Goal: Transaction & Acquisition: Purchase product/service

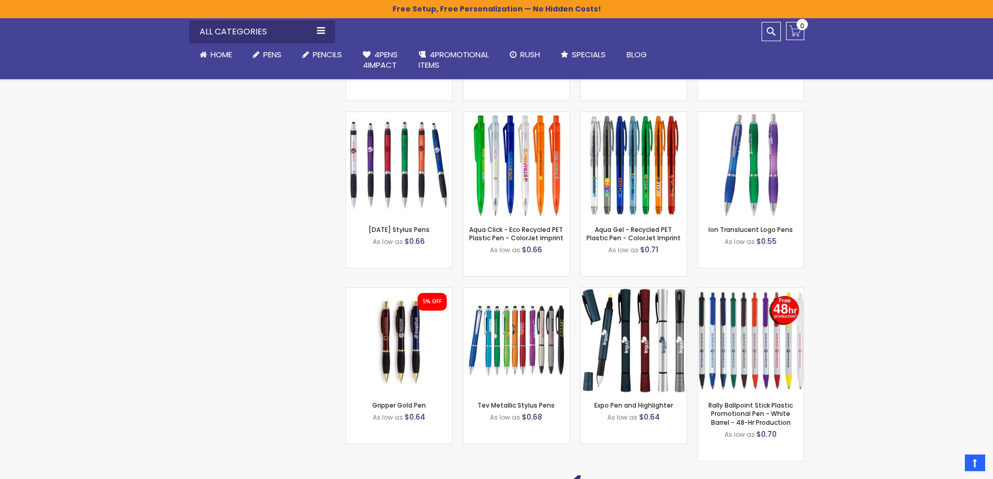
scroll to position [8376, 0]
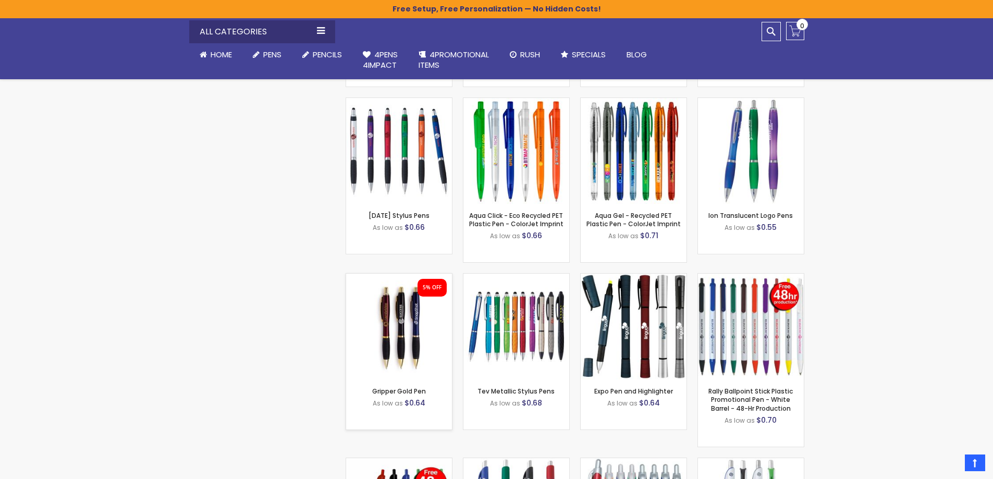
click at [400, 326] on img at bounding box center [399, 327] width 106 height 106
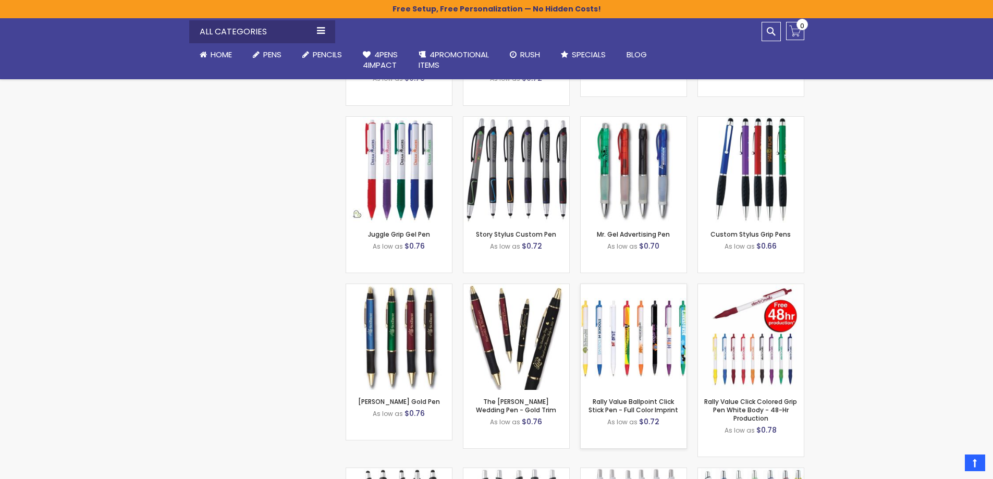
scroll to position [9331, 0]
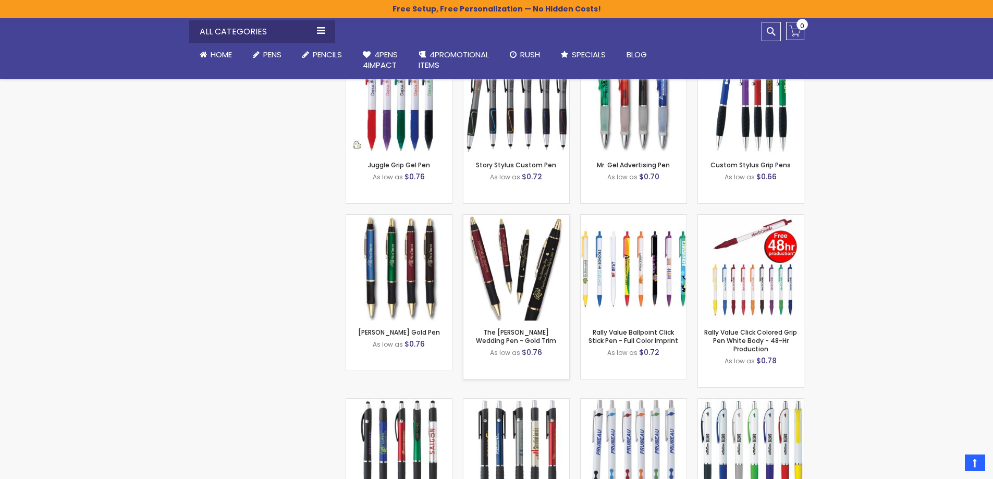
click at [517, 271] on img at bounding box center [516, 268] width 106 height 106
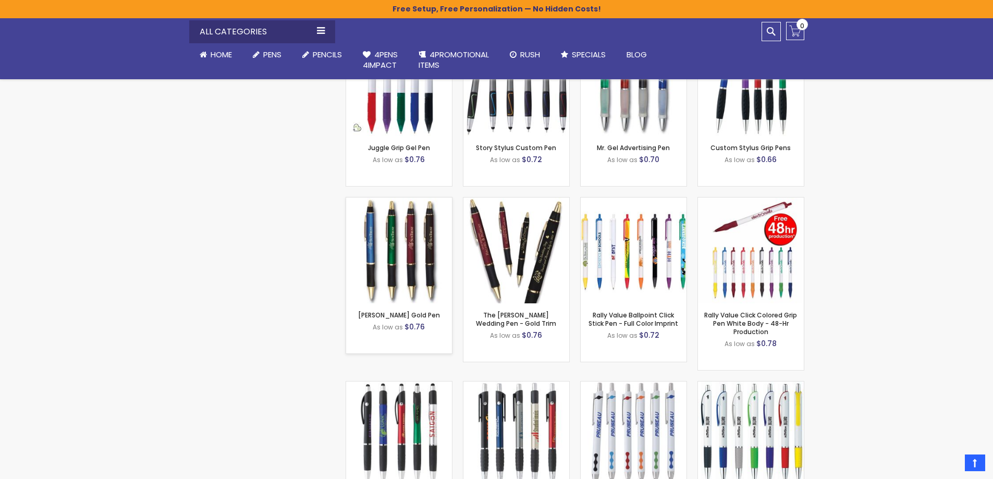
click at [421, 249] on img at bounding box center [399, 251] width 106 height 106
click at [410, 241] on img at bounding box center [399, 251] width 106 height 106
click at [520, 243] on img at bounding box center [516, 251] width 106 height 106
click at [417, 277] on div "- *** + Add to Cart" at bounding box center [399, 286] width 106 height 18
click at [403, 254] on img at bounding box center [399, 251] width 106 height 106
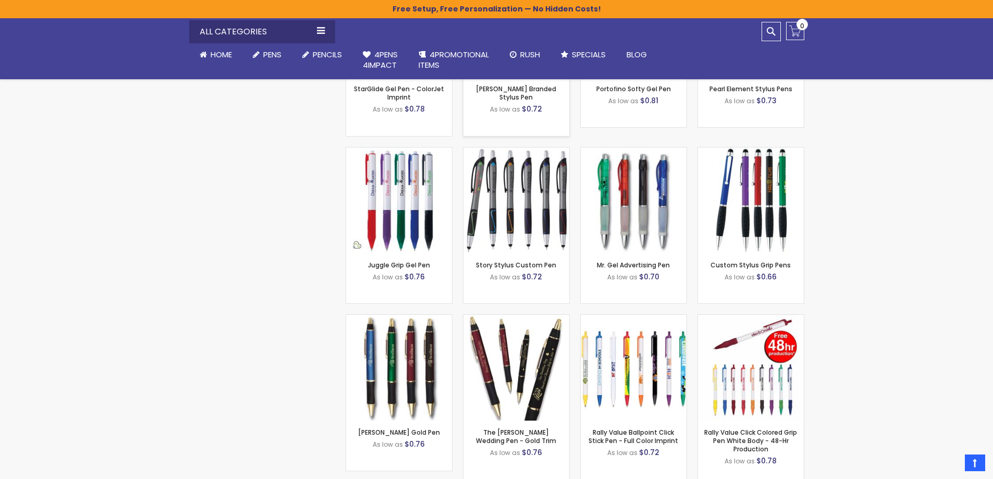
scroll to position [9210, 0]
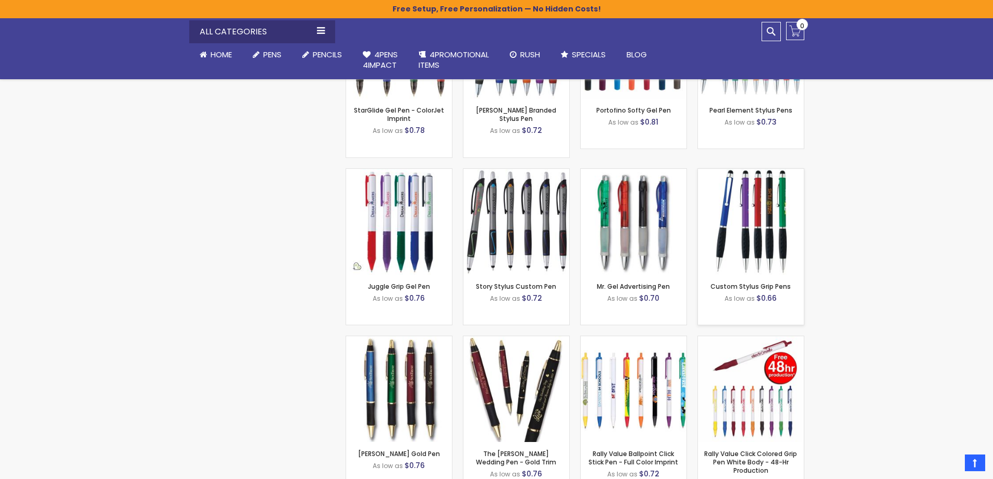
click at [751, 195] on img at bounding box center [751, 222] width 106 height 106
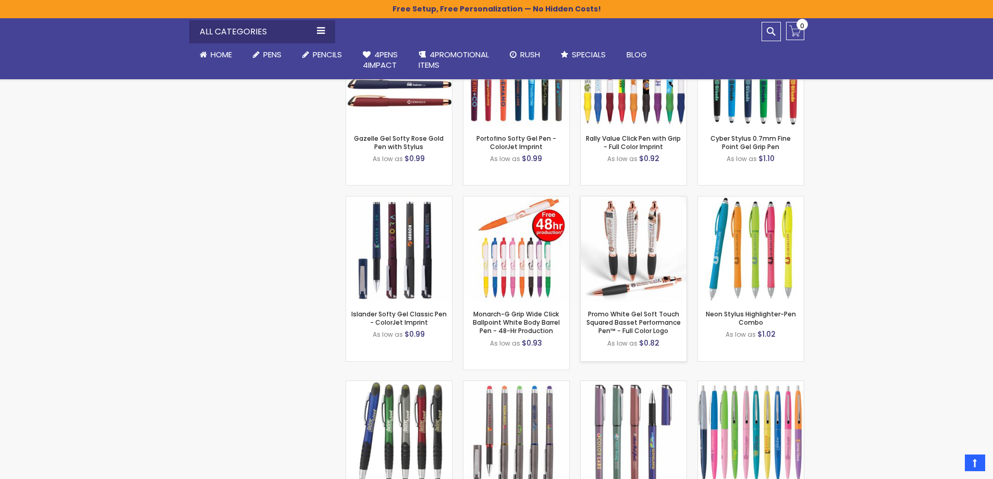
scroll to position [11660, 0]
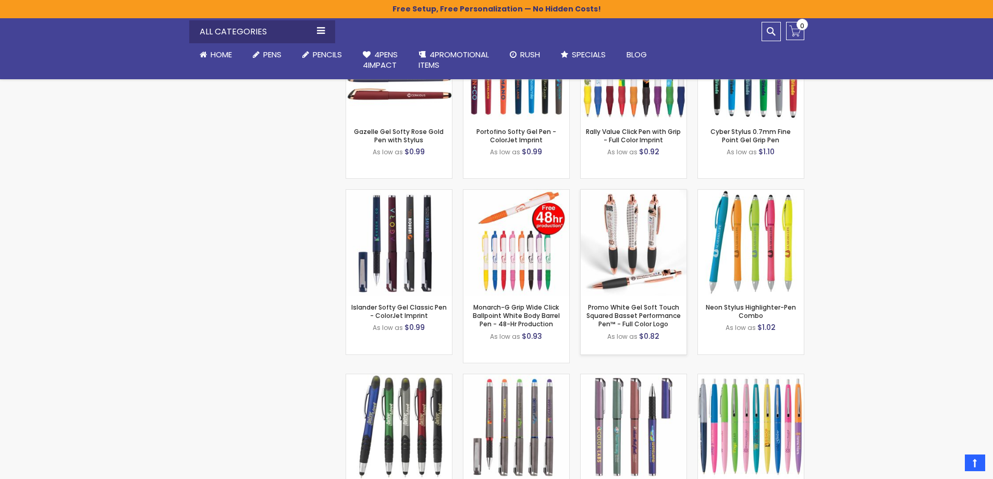
click at [638, 244] on img at bounding box center [634, 243] width 106 height 106
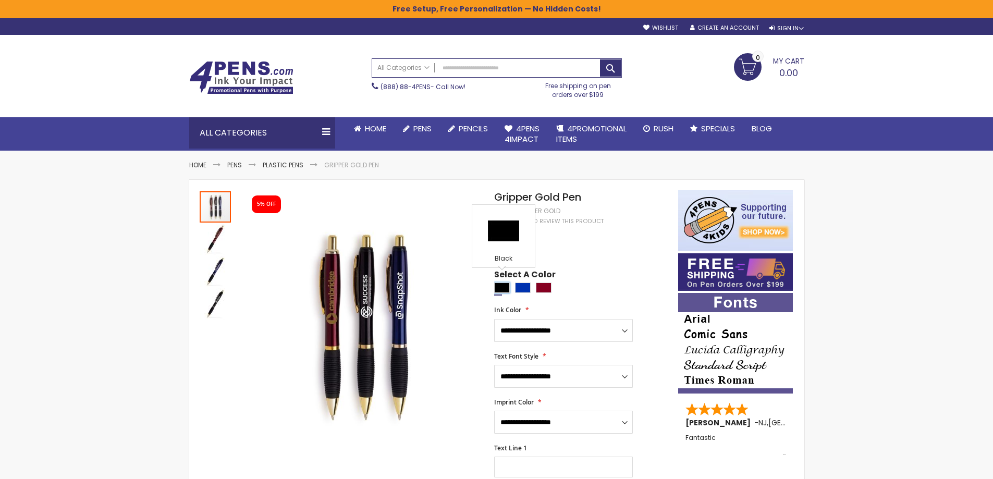
click at [496, 283] on div "Black" at bounding box center [502, 288] width 16 height 10
type input "****"
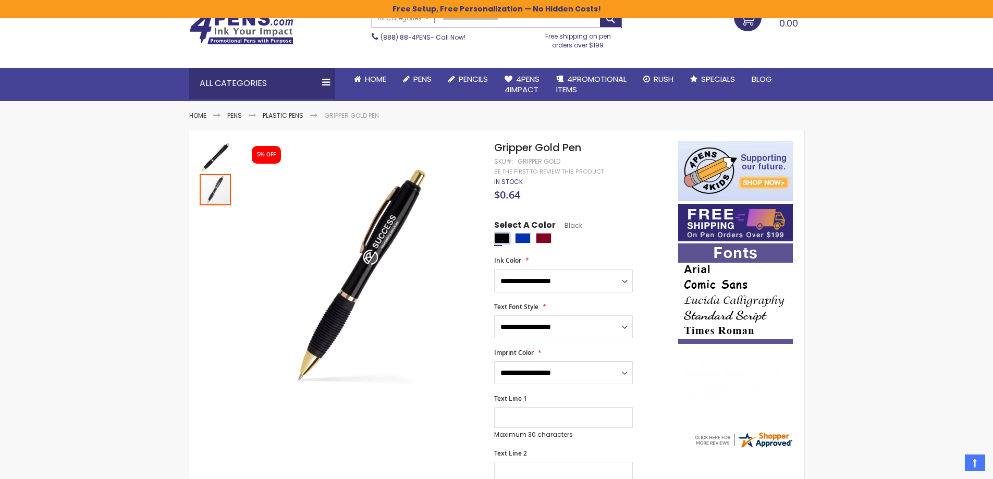
scroll to position [35, 0]
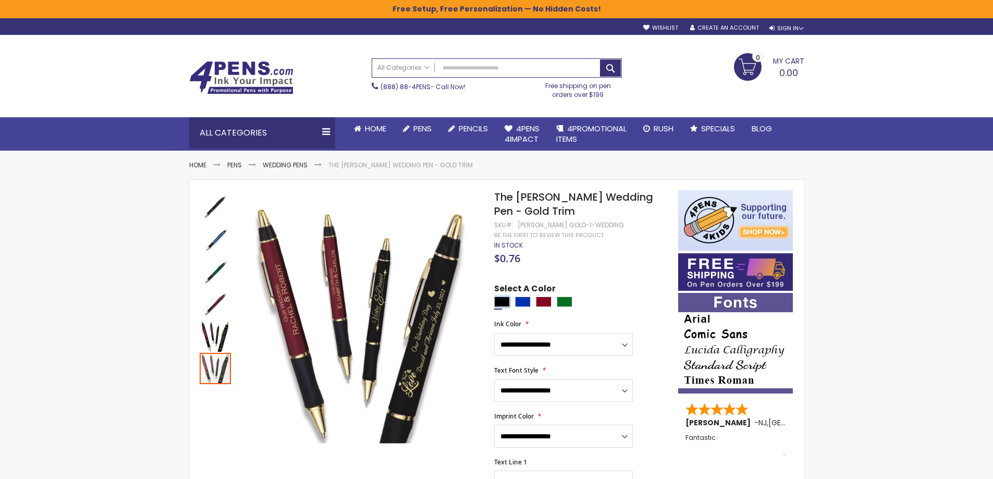
click at [498, 302] on div "Black" at bounding box center [502, 302] width 16 height 10
type input "****"
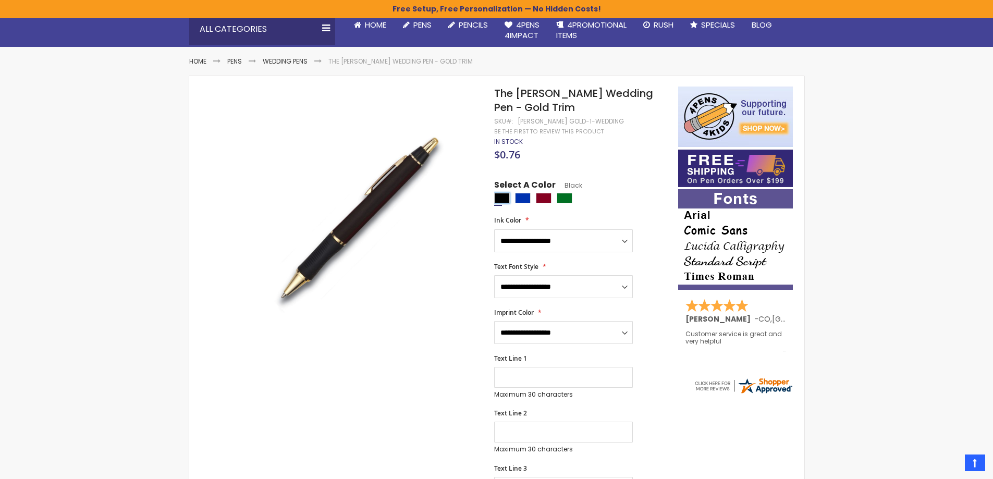
scroll to position [104, 0]
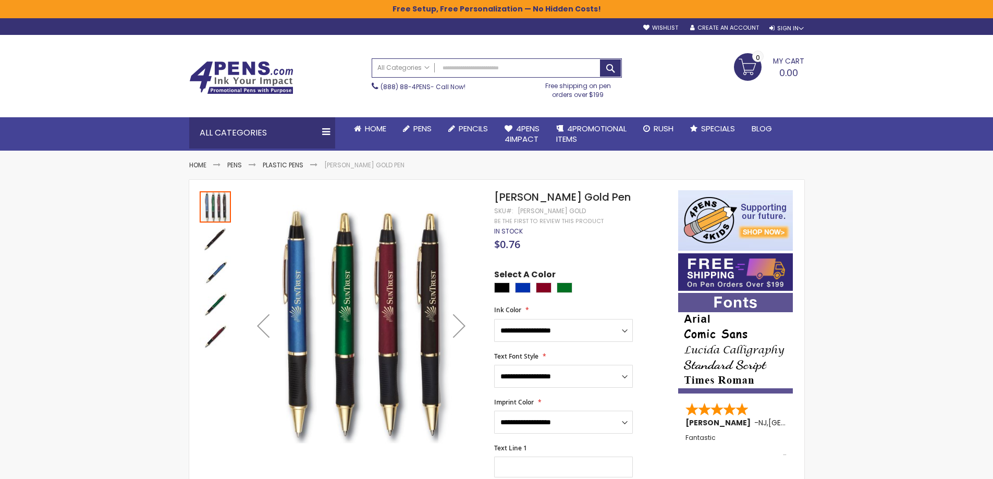
click at [458, 331] on div "Next" at bounding box center [459, 326] width 42 height 42
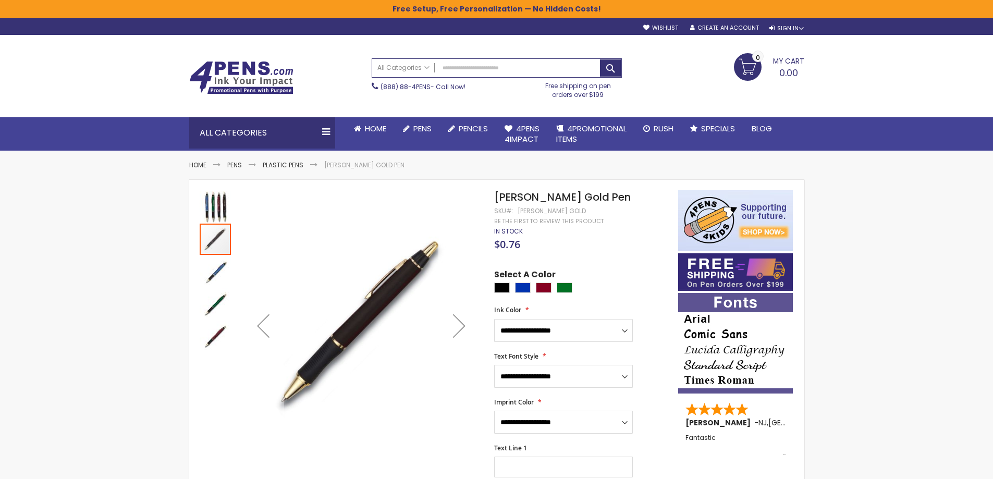
click at [458, 331] on div "Next" at bounding box center [459, 326] width 42 height 42
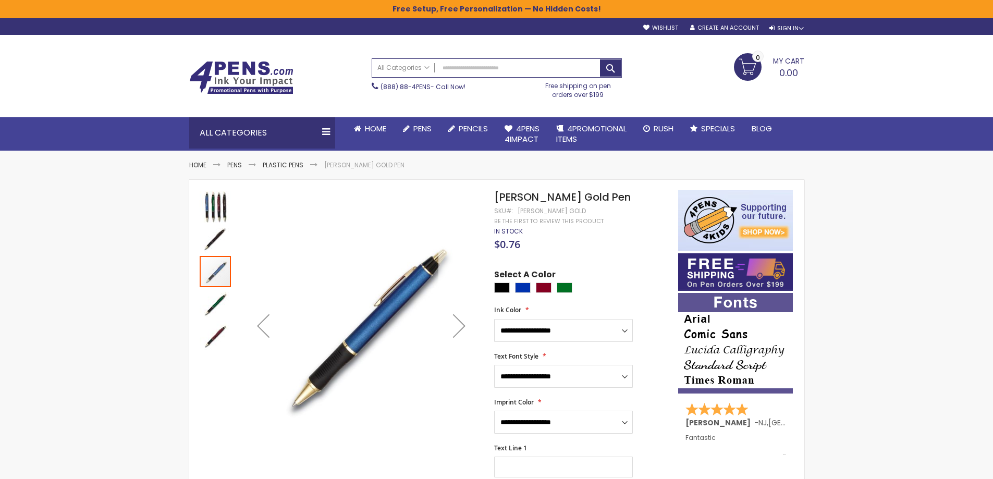
click at [458, 331] on div "Next" at bounding box center [459, 326] width 42 height 42
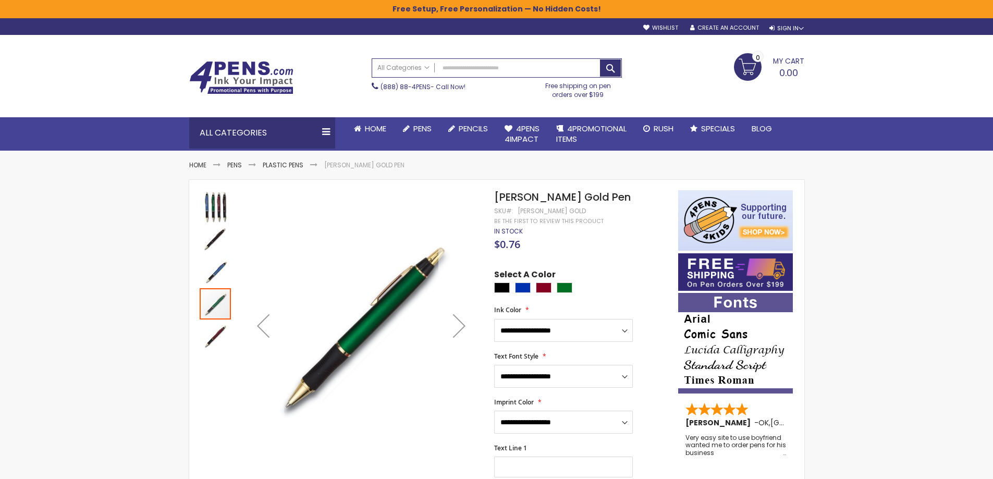
click at [458, 331] on div "Next" at bounding box center [459, 326] width 42 height 42
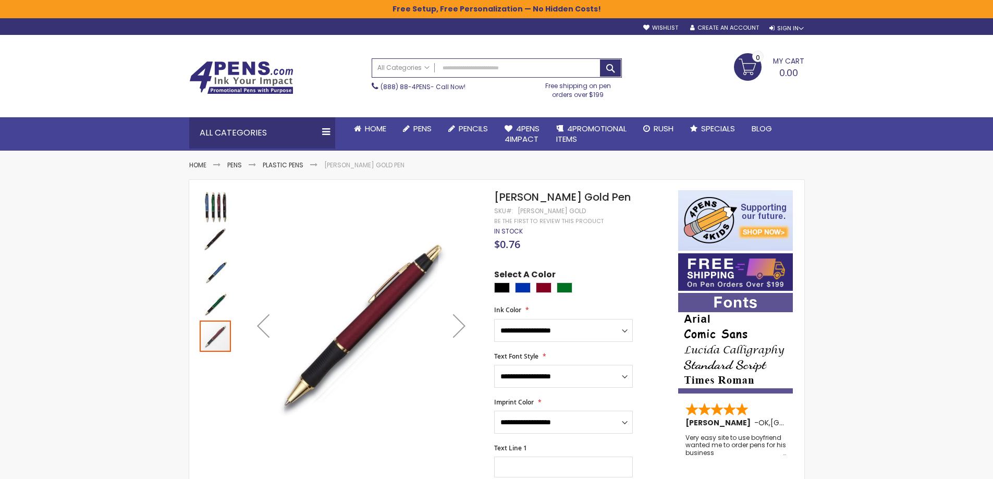
click at [458, 331] on div "Next" at bounding box center [459, 326] width 42 height 42
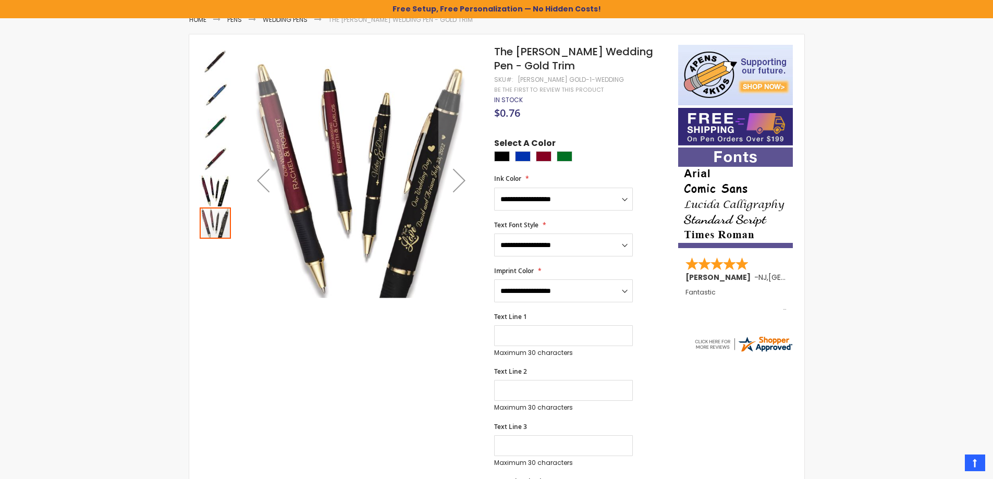
scroll to position [139, 0]
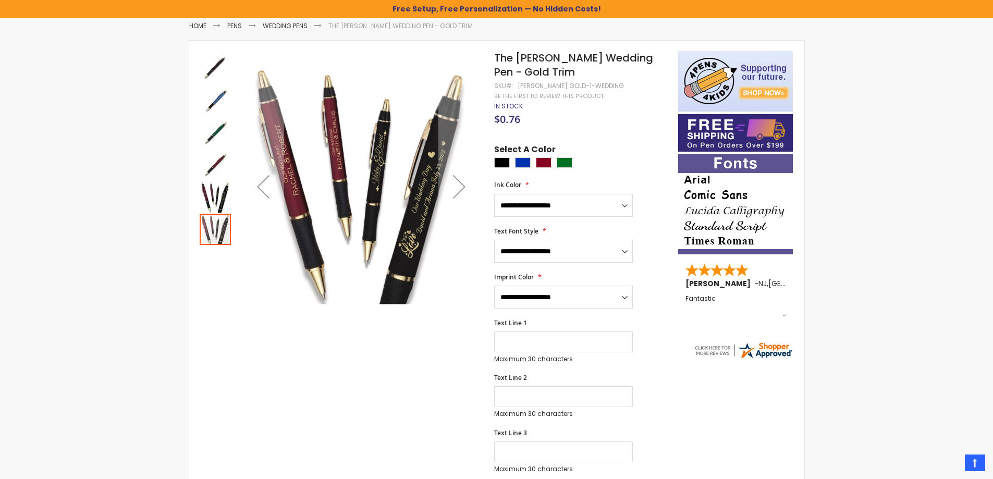
click at [211, 193] on img "The Barton Wedding Pen - Gold Trim" at bounding box center [215, 196] width 31 height 31
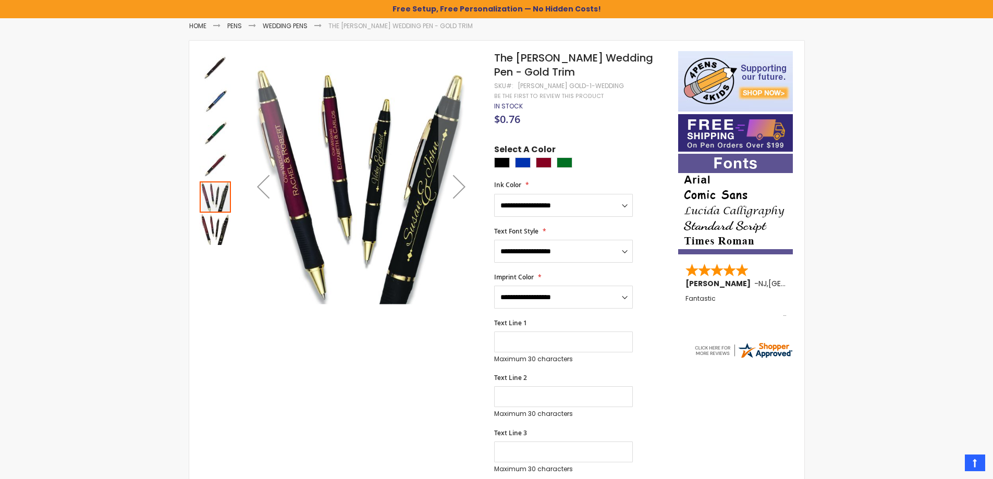
click at [211, 193] on div at bounding box center [215, 196] width 31 height 31
click at [217, 168] on img "The Barton Wedding Pen - Gold Trim" at bounding box center [215, 164] width 31 height 31
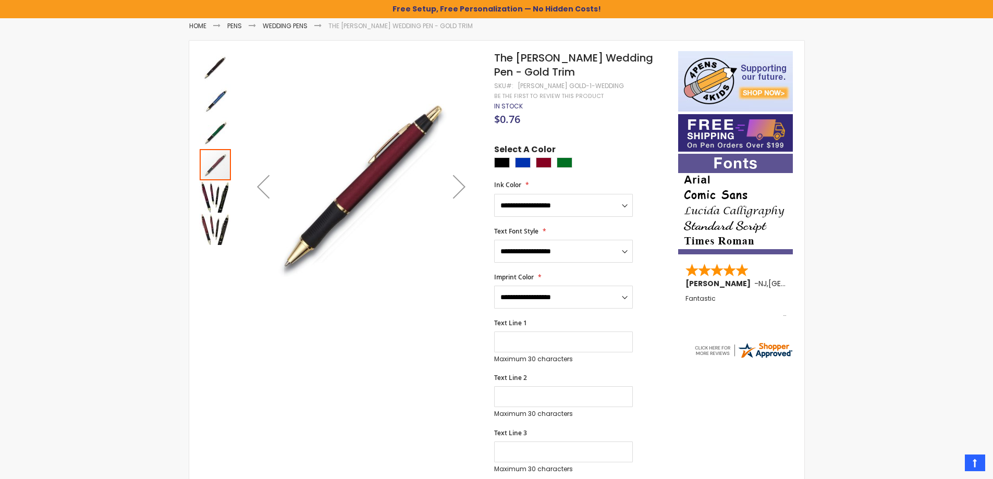
click at [214, 129] on img "The Barton Wedding Pen - Gold Trim" at bounding box center [215, 132] width 31 height 31
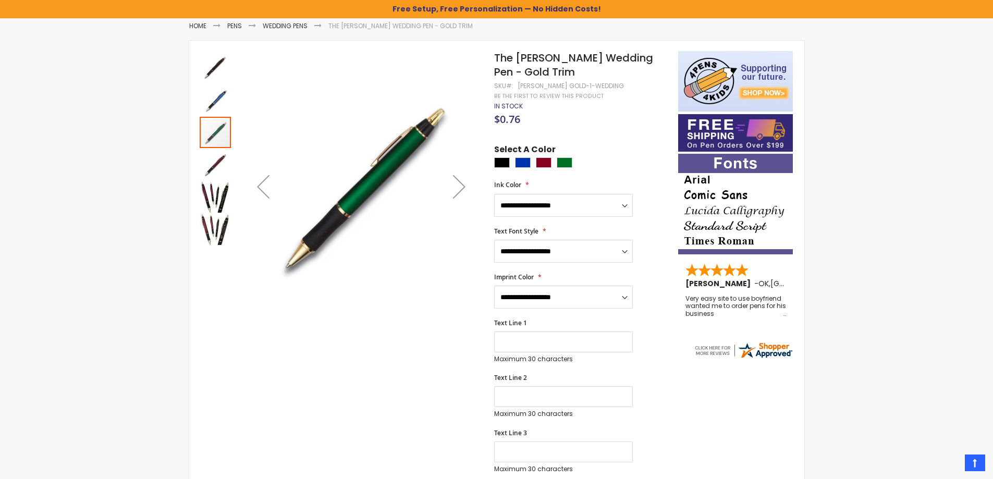
click at [215, 104] on img "The Barton Wedding Pen - Gold Trim" at bounding box center [215, 99] width 31 height 31
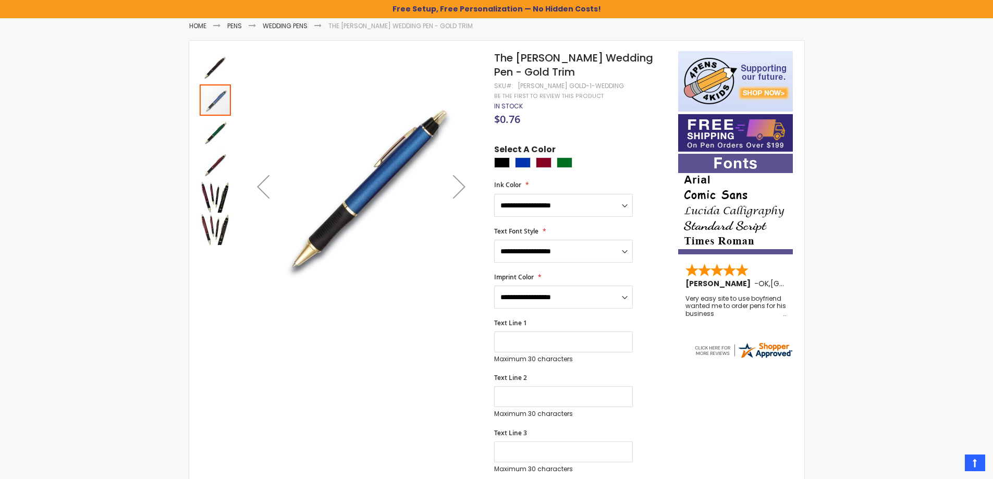
click at [220, 60] on img "The Barton Wedding Pen - Gold Trim" at bounding box center [215, 67] width 31 height 31
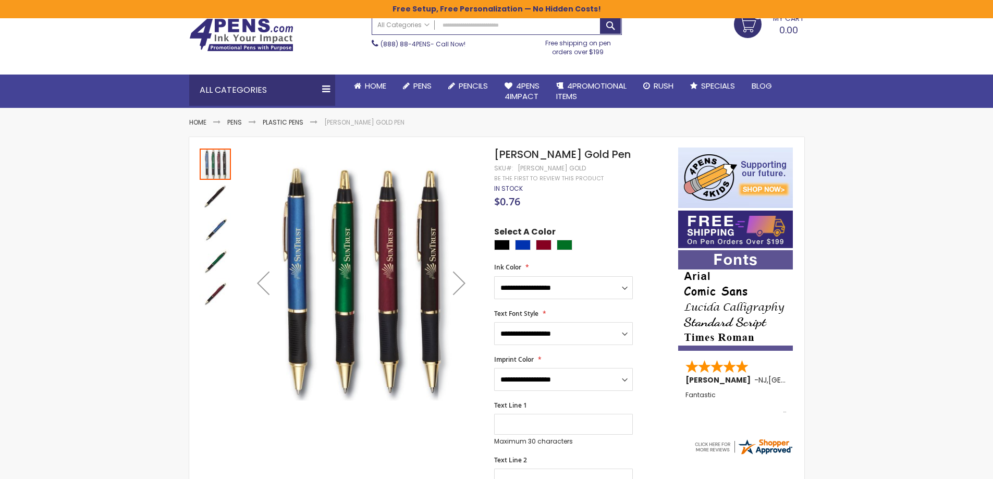
scroll to position [52, 0]
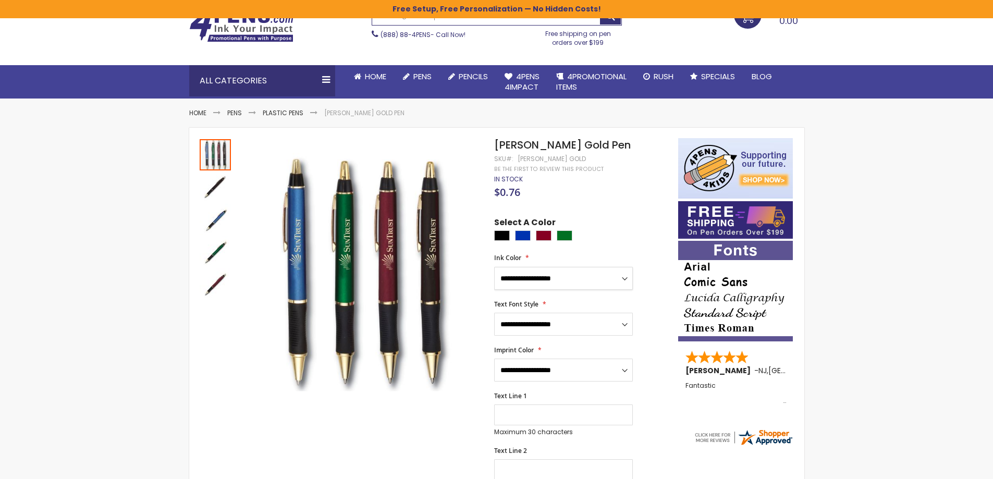
click at [521, 275] on select "**********" at bounding box center [563, 278] width 139 height 23
select select "****"
click at [494, 267] on select "**********" at bounding box center [563, 278] width 139 height 23
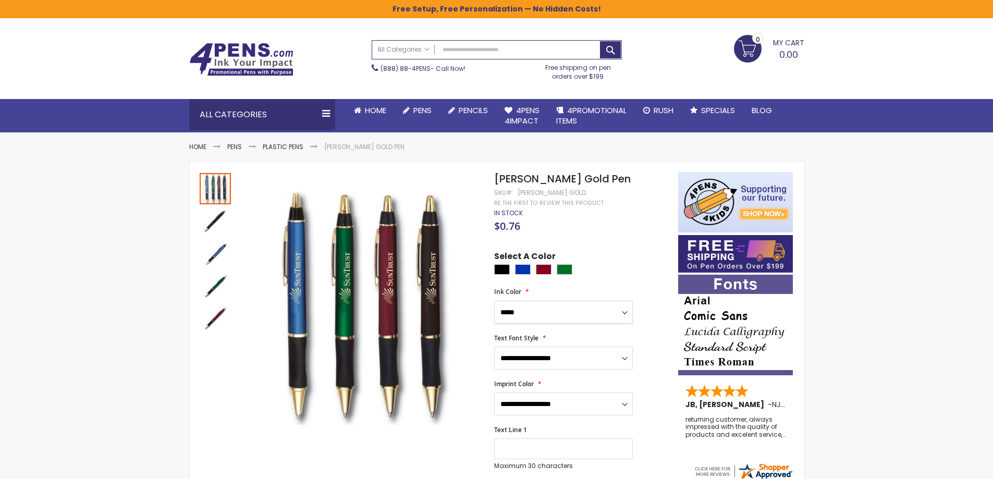
scroll to position [0, 0]
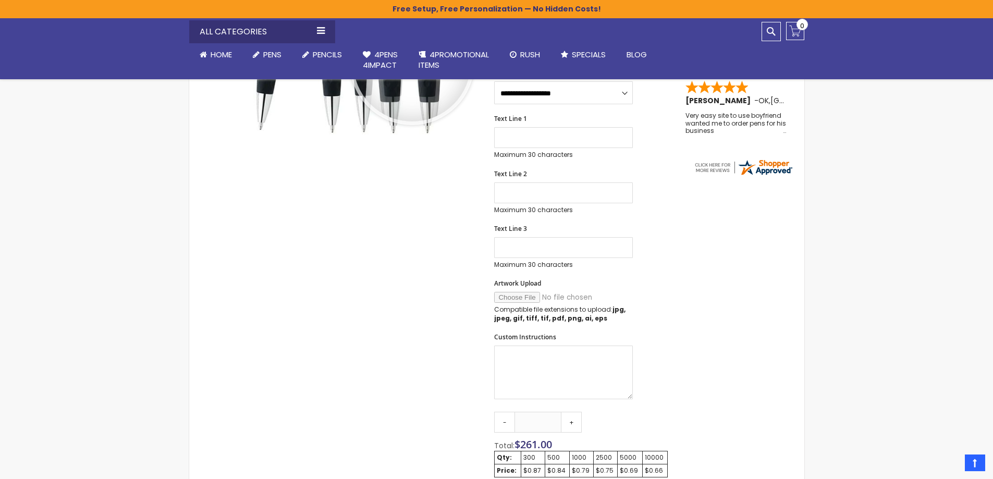
scroll to position [261, 0]
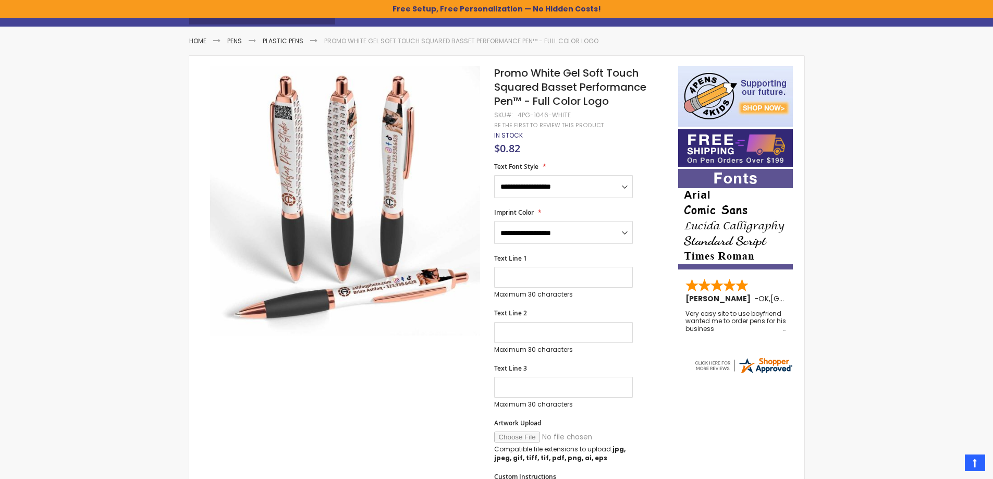
scroll to position [121, 0]
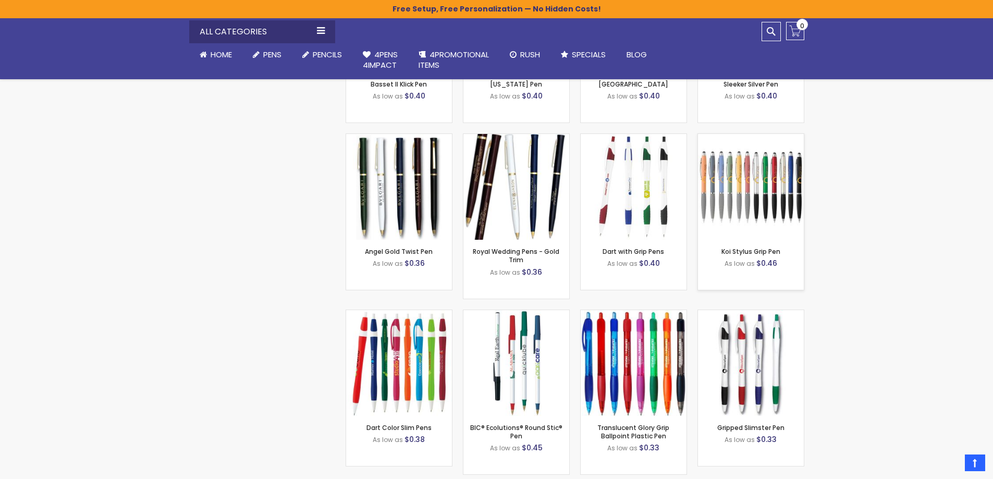
scroll to position [2554, 0]
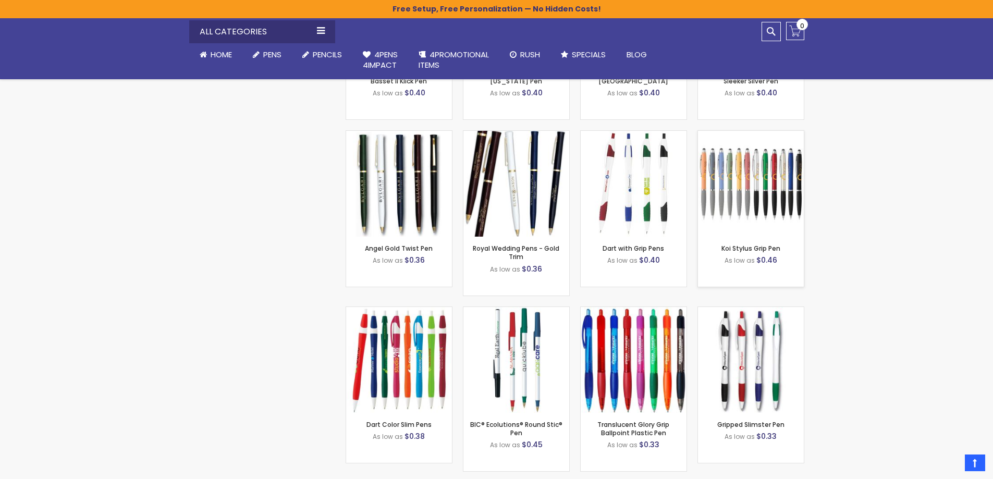
click at [740, 203] on img at bounding box center [751, 184] width 106 height 106
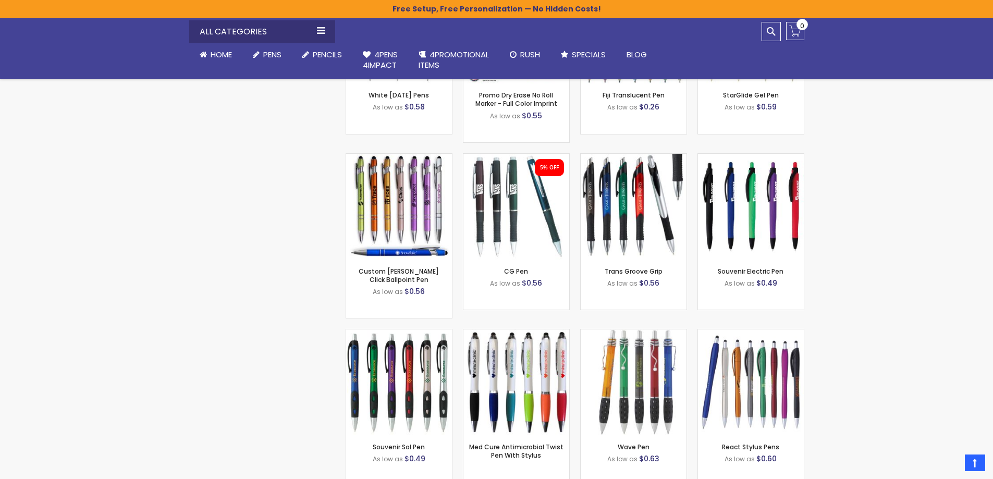
scroll to position [6221, 0]
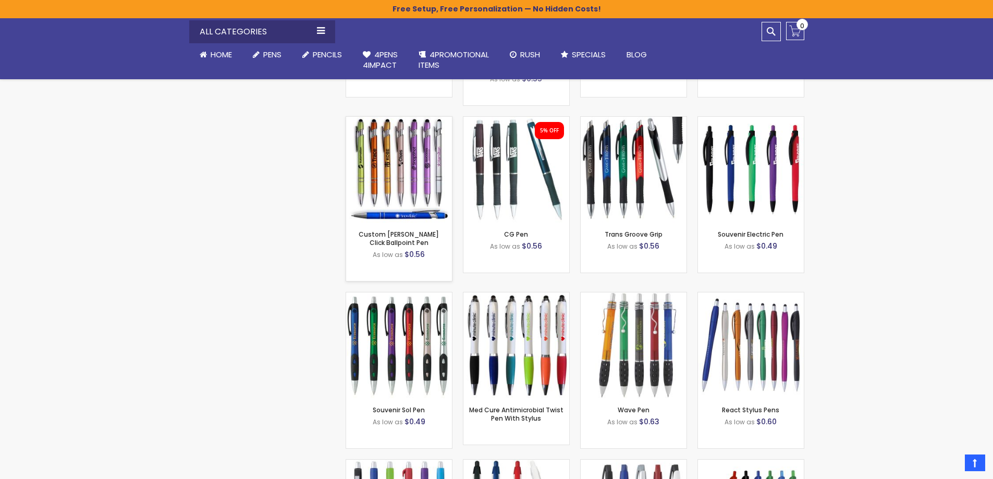
click at [400, 173] on img at bounding box center [399, 170] width 106 height 106
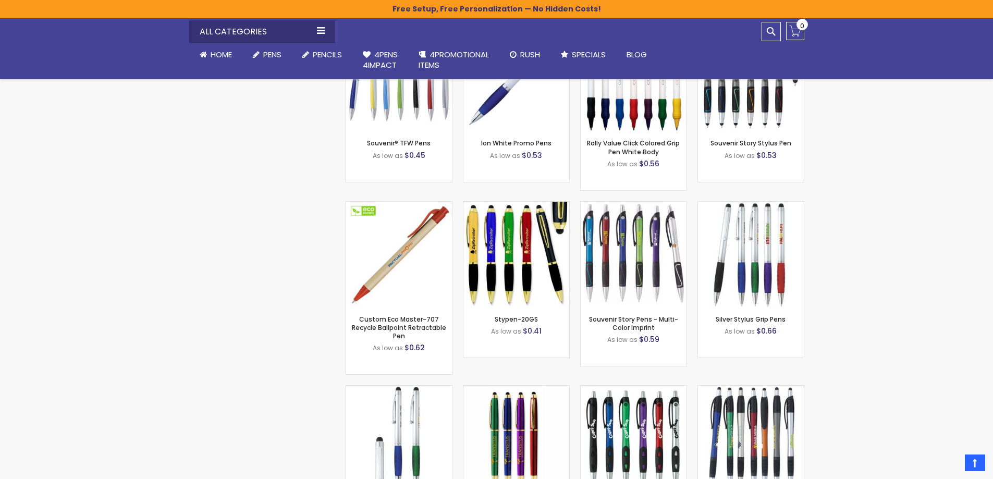
scroll to position [7924, 0]
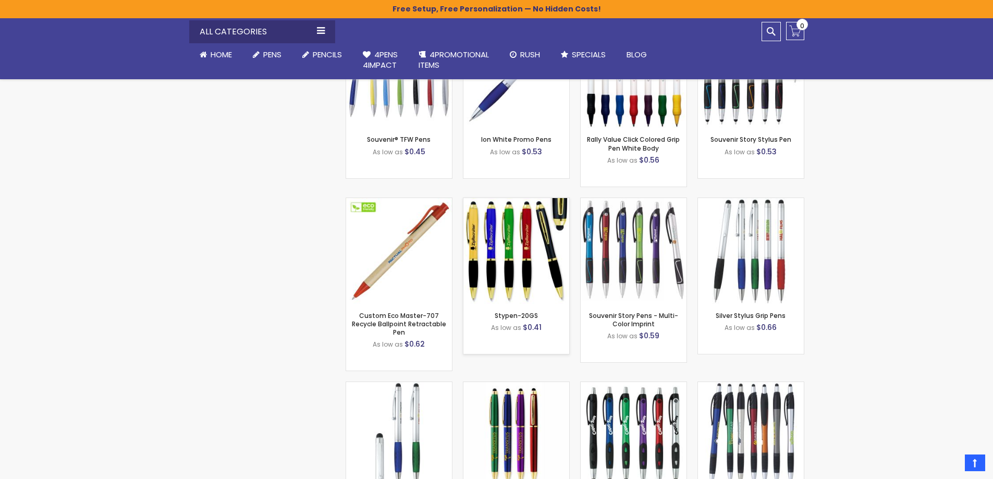
click at [499, 242] on img at bounding box center [516, 251] width 106 height 106
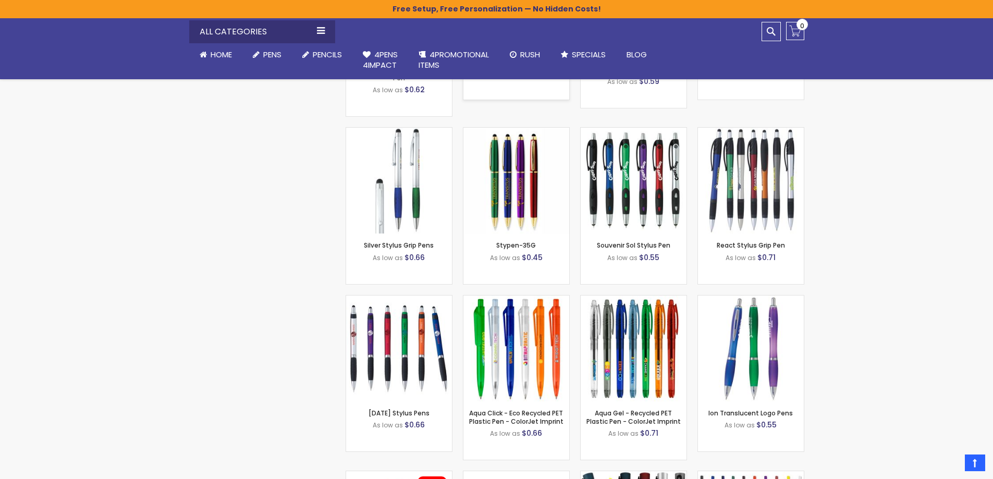
scroll to position [8185, 0]
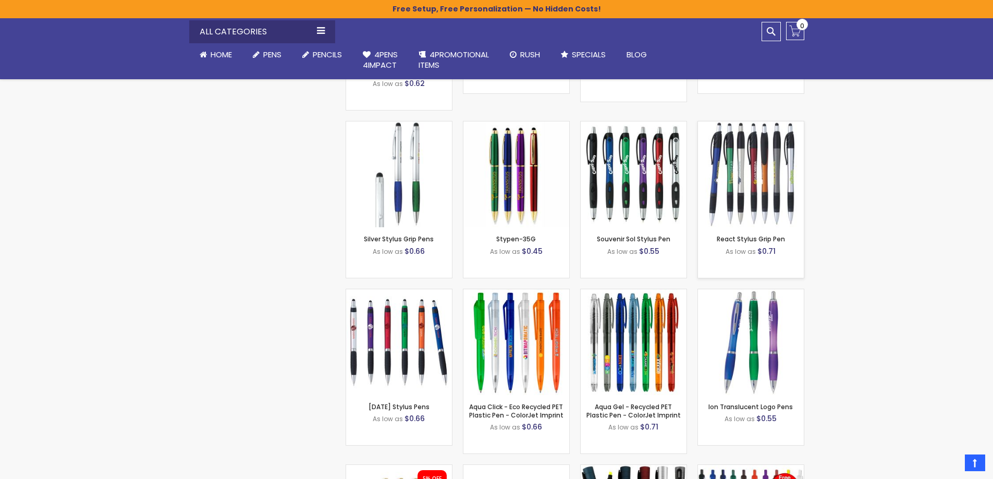
click at [761, 173] on img at bounding box center [751, 174] width 106 height 106
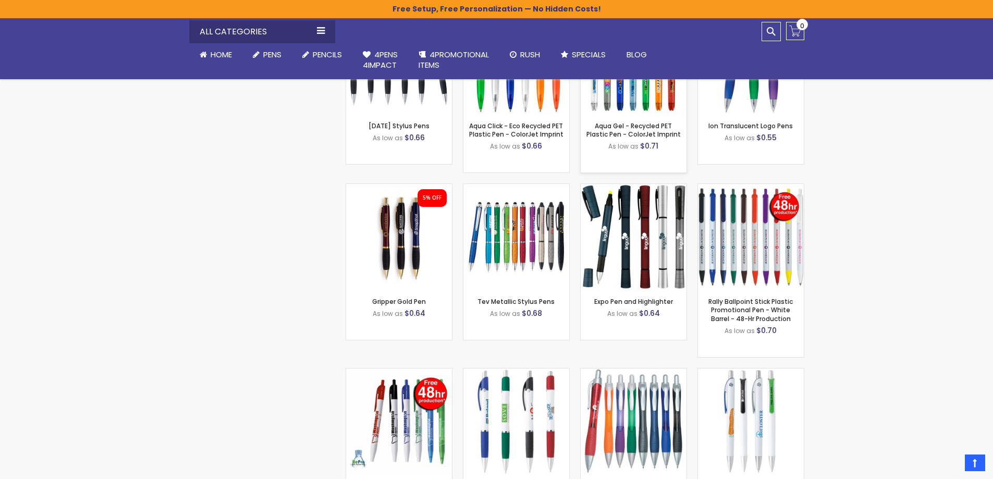
scroll to position [8480, 0]
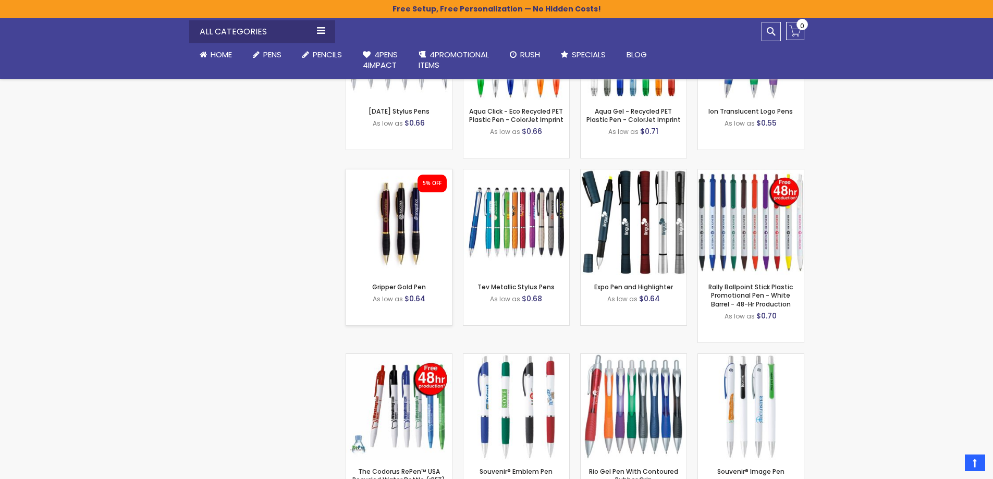
click at [406, 226] on img at bounding box center [399, 222] width 106 height 106
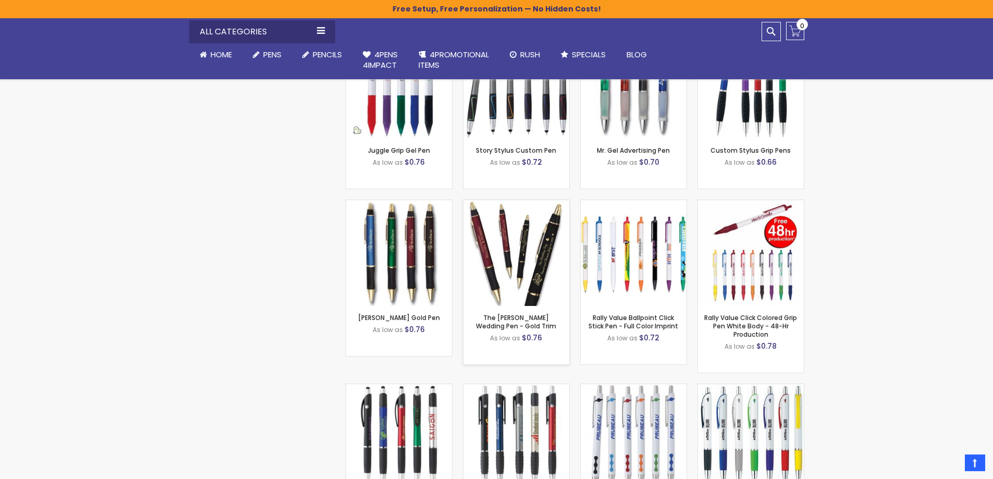
scroll to position [9349, 0]
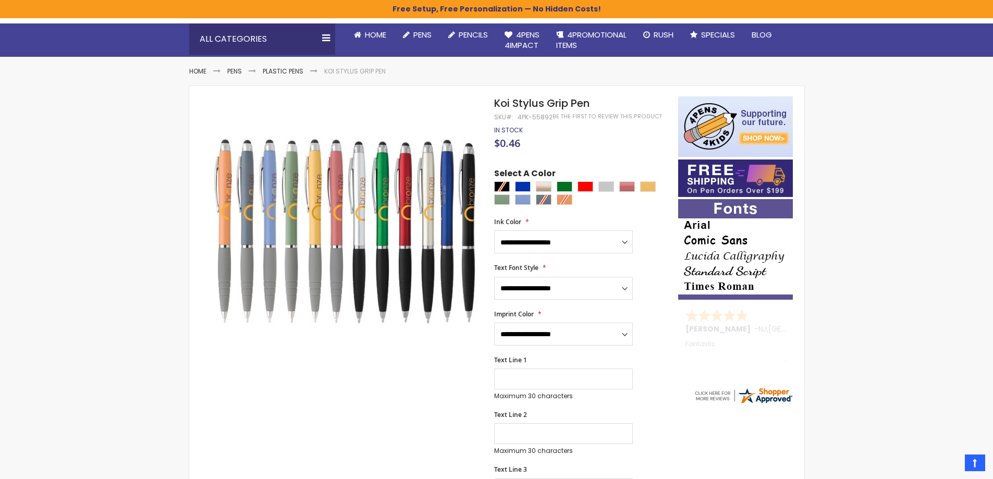
scroll to position [71, 0]
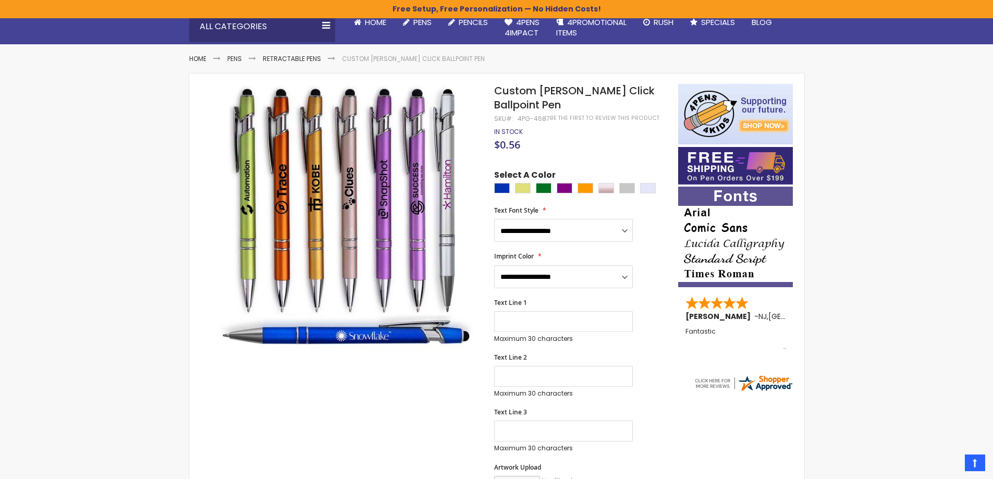
scroll to position [106, 0]
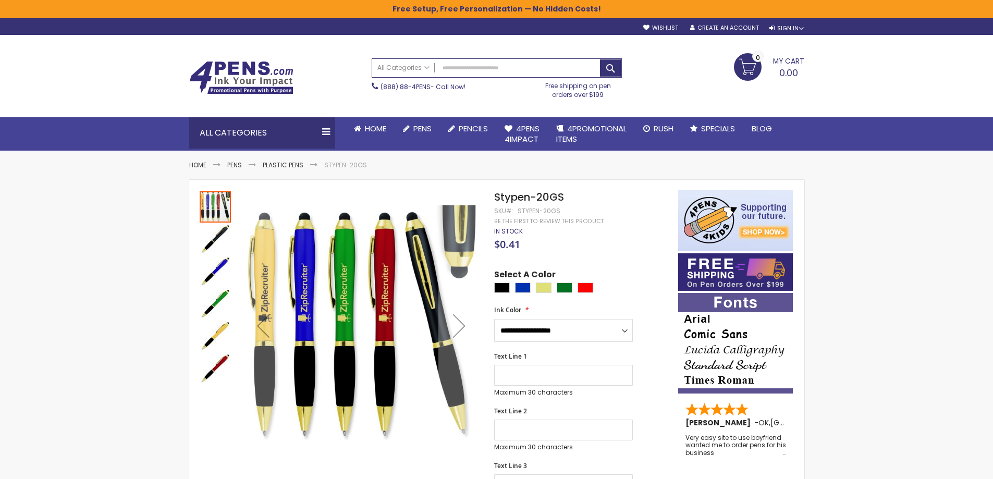
click at [209, 241] on img "Stypen-20GS" at bounding box center [215, 239] width 31 height 31
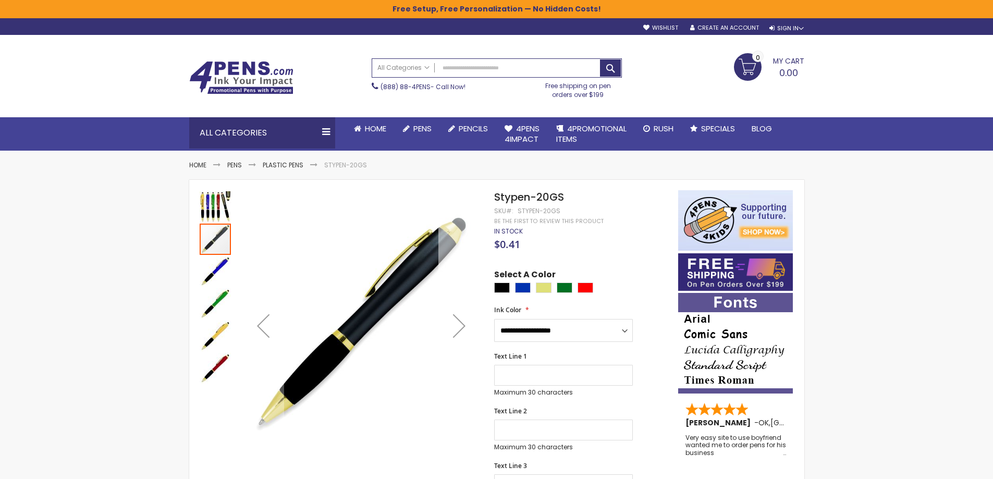
click at [462, 327] on div "Next" at bounding box center [459, 326] width 42 height 42
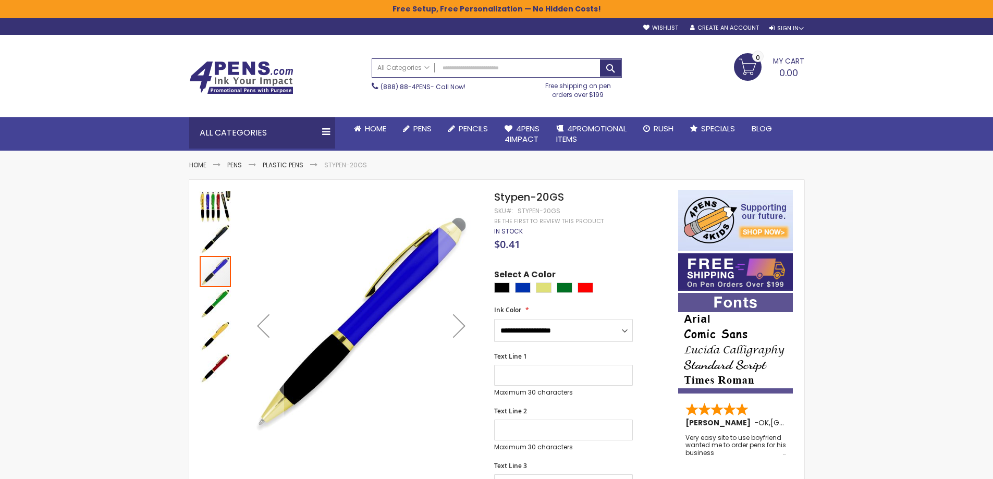
click at [462, 327] on div "Next" at bounding box center [459, 326] width 42 height 42
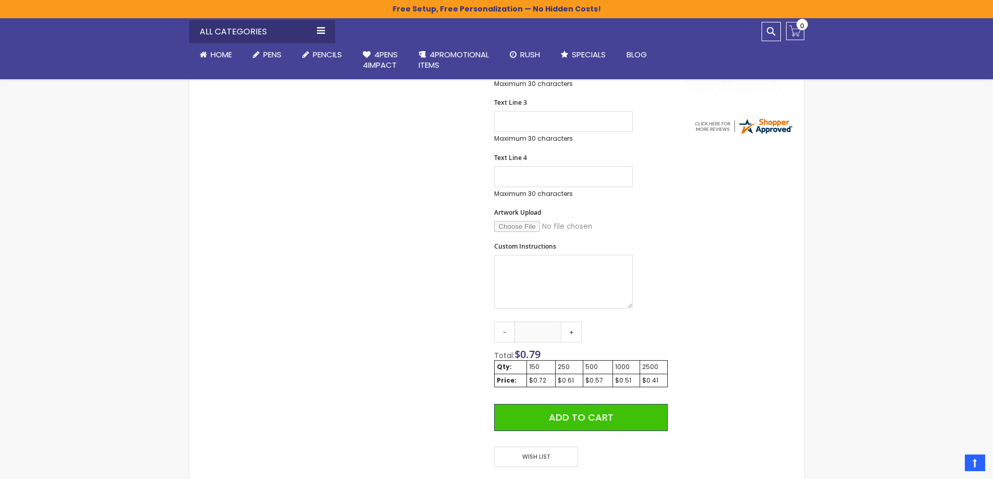
scroll to position [365, 0]
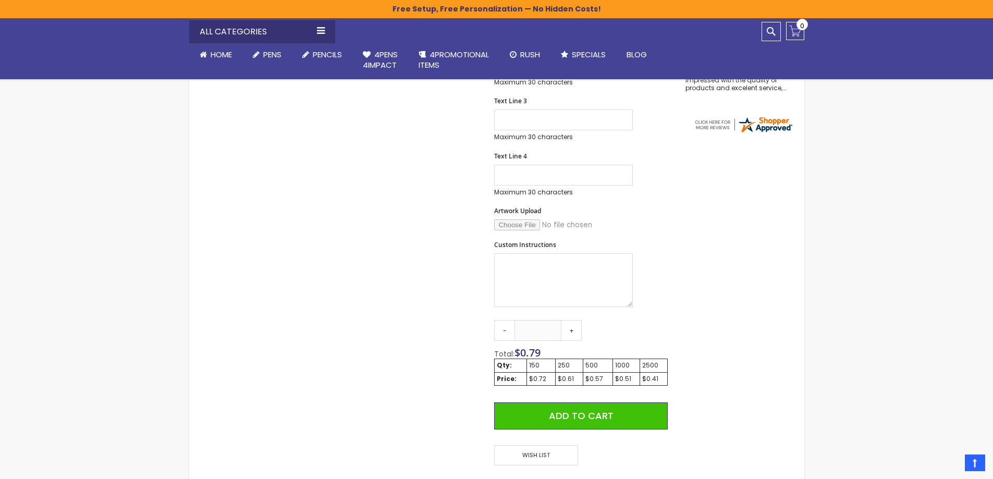
click at [539, 361] on div "150" at bounding box center [541, 365] width 24 height 8
click at [573, 325] on link "+" at bounding box center [571, 330] width 21 height 21
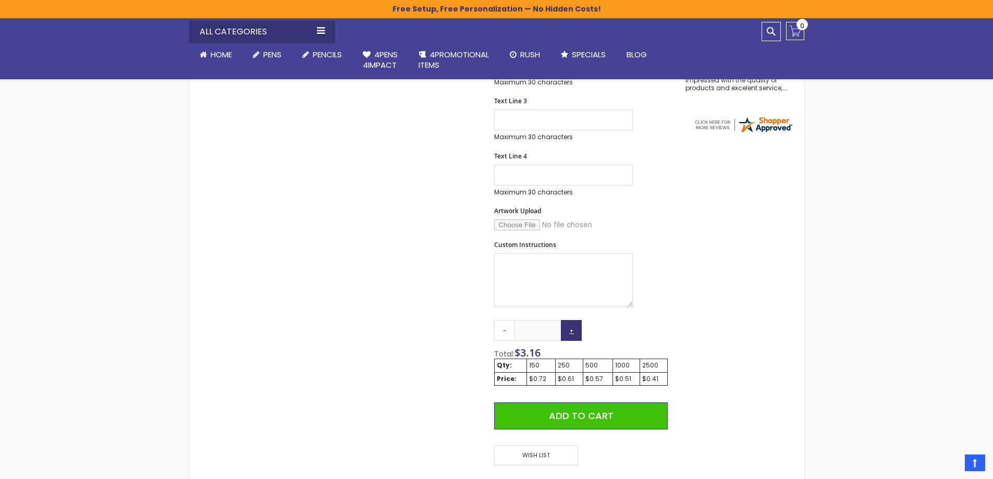
click at [573, 325] on link "+" at bounding box center [571, 330] width 21 height 21
click at [574, 327] on link "+" at bounding box center [571, 330] width 21 height 21
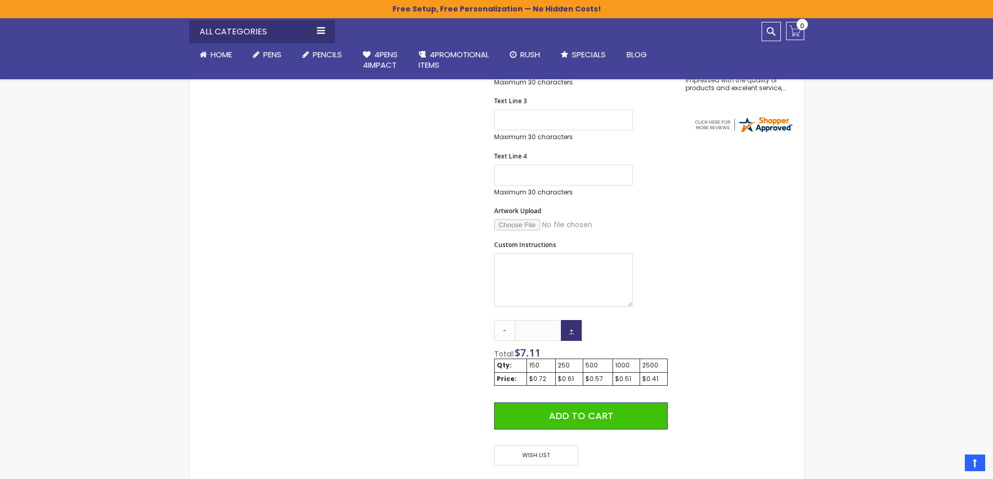
click at [573, 327] on link "+" at bounding box center [571, 330] width 21 height 21
drag, startPoint x: 573, startPoint y: 327, endPoint x: 565, endPoint y: 328, distance: 8.9
click at [573, 327] on link "+" at bounding box center [571, 330] width 21 height 21
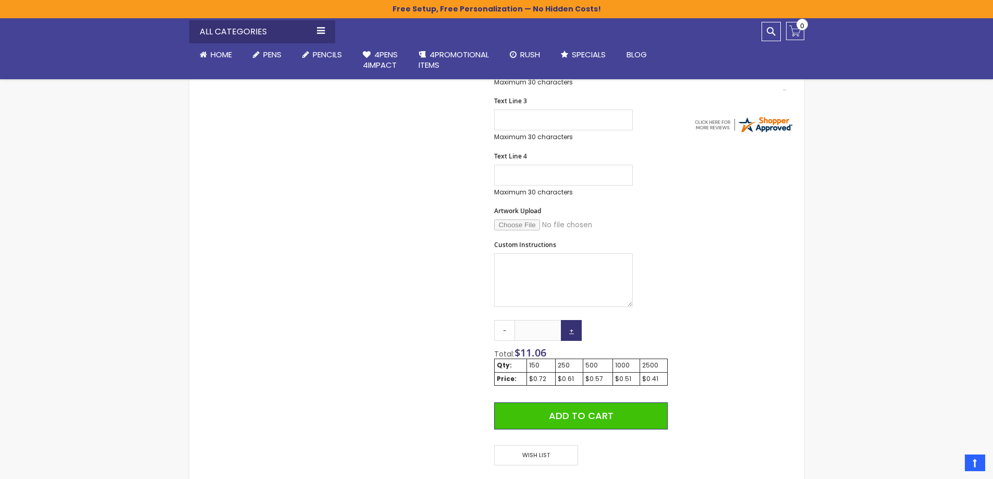
click at [575, 320] on link "+" at bounding box center [571, 330] width 21 height 21
click at [574, 320] on link "+" at bounding box center [571, 330] width 21 height 21
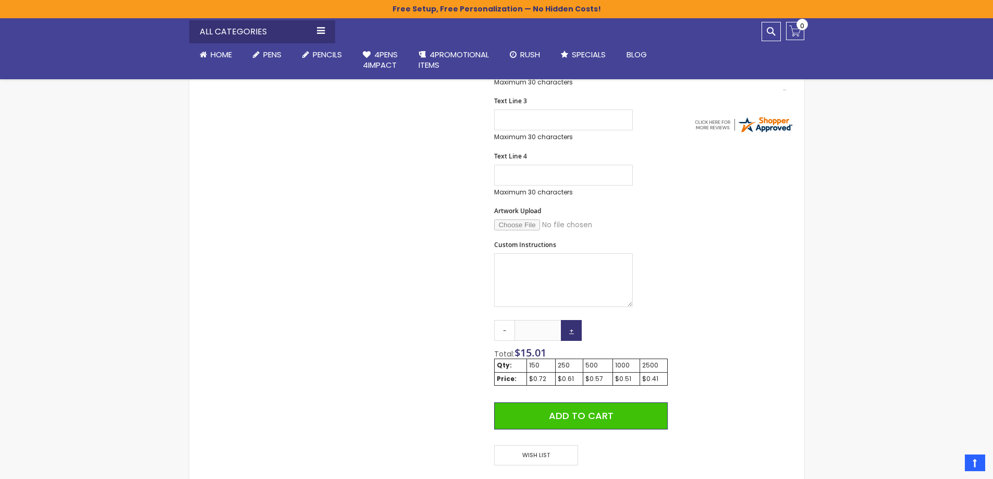
click at [574, 320] on link "+" at bounding box center [571, 330] width 21 height 21
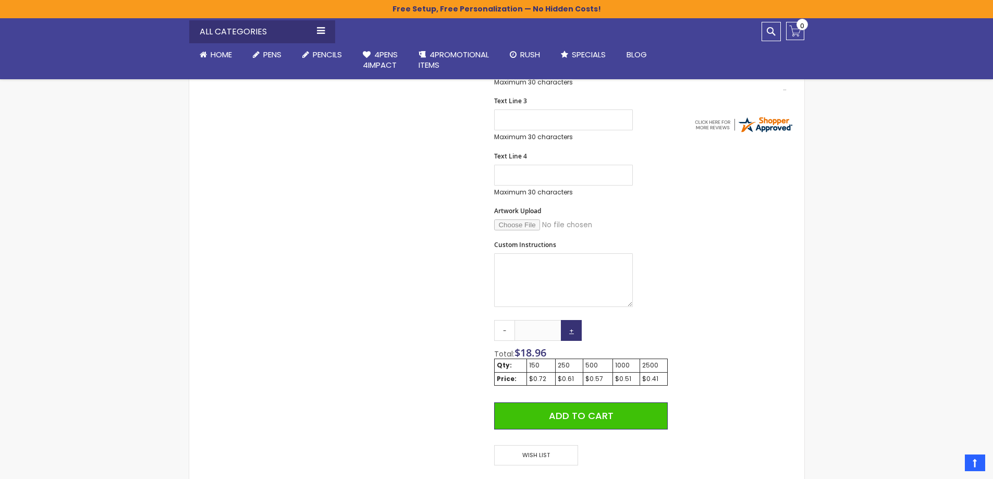
click at [574, 320] on link "+" at bounding box center [571, 330] width 21 height 21
type input "**"
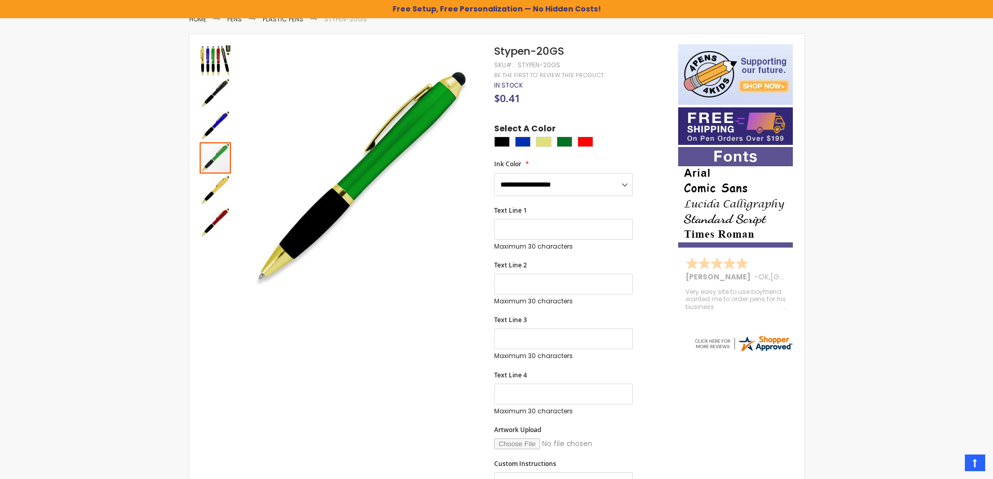
scroll to position [139, 0]
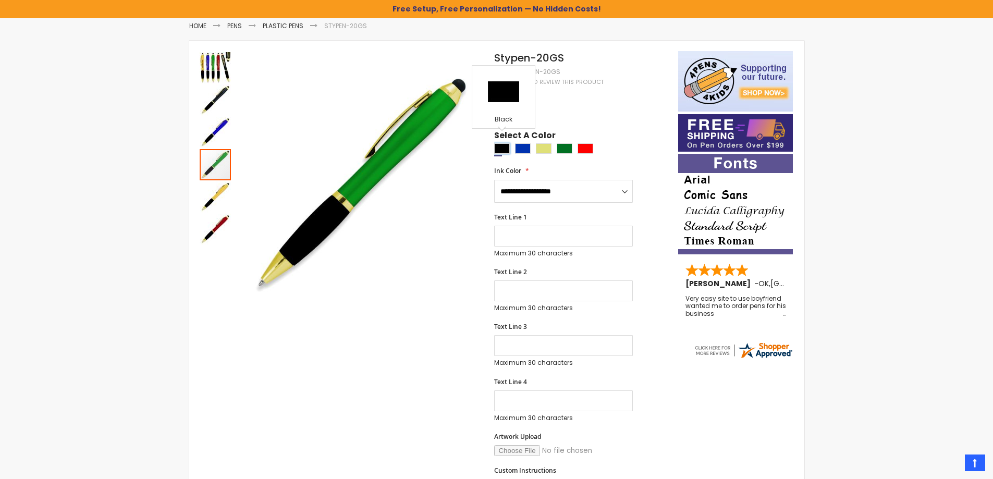
click at [506, 143] on div "Black" at bounding box center [502, 148] width 16 height 10
type input "****"
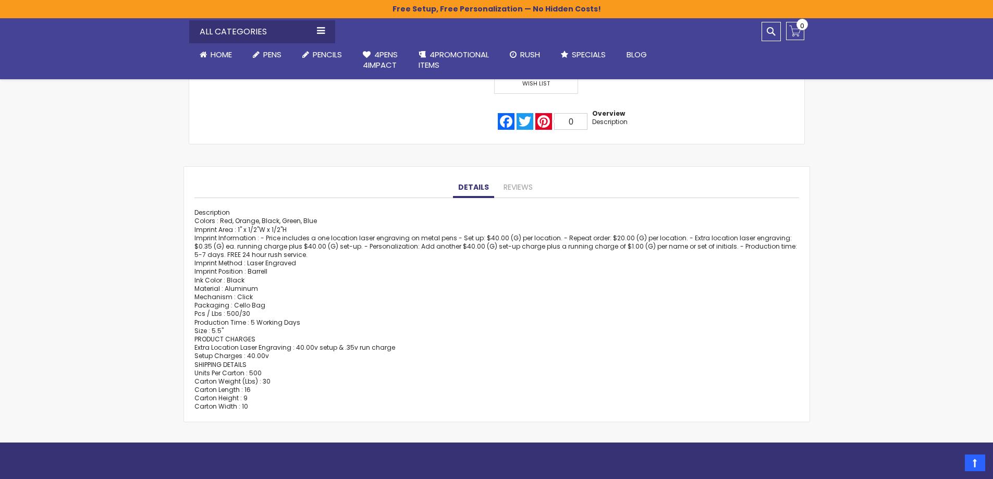
scroll to position [747, 0]
